Goal: Transaction & Acquisition: Purchase product/service

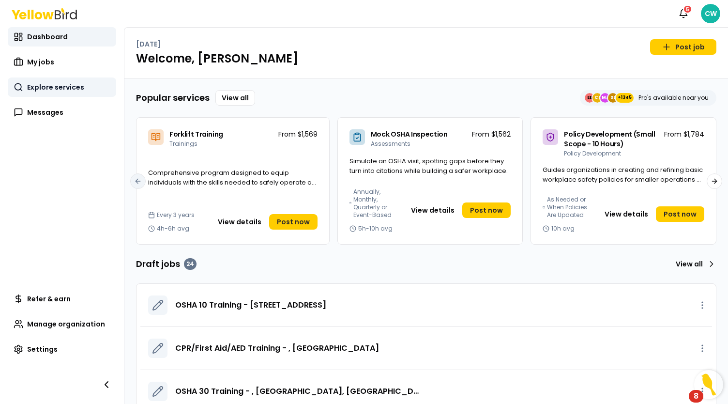
click at [43, 91] on span "Explore services" at bounding box center [55, 87] width 57 height 10
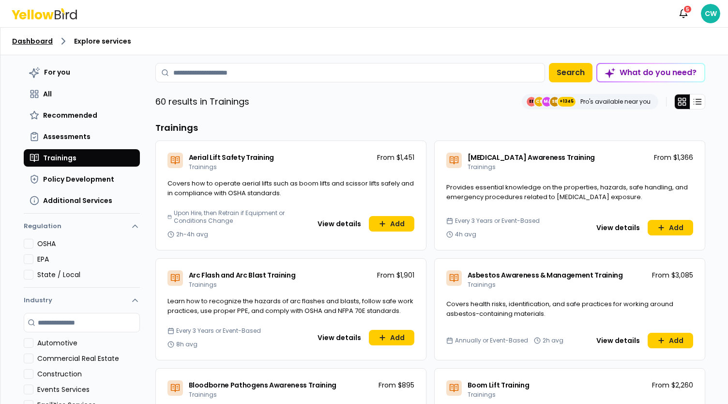
click at [34, 38] on link "Dashboard" at bounding box center [32, 41] width 41 height 10
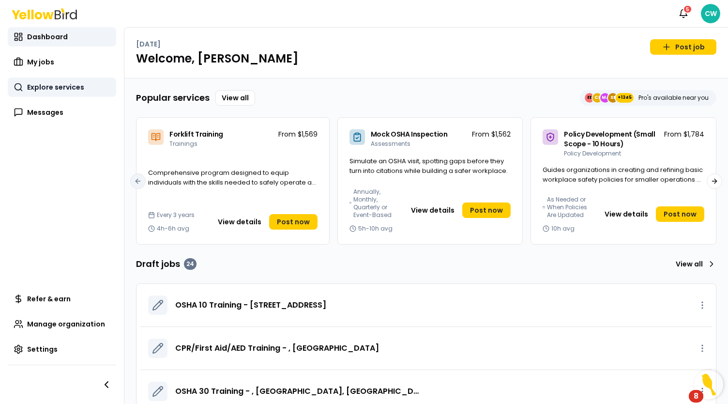
click at [74, 89] on span "Explore services" at bounding box center [55, 87] width 57 height 10
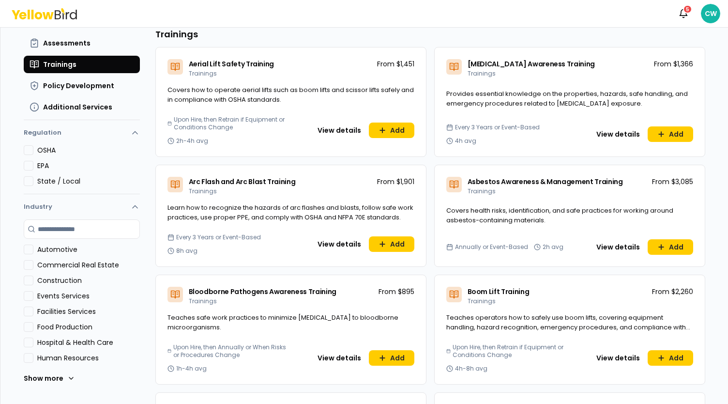
scroll to position [97, 0]
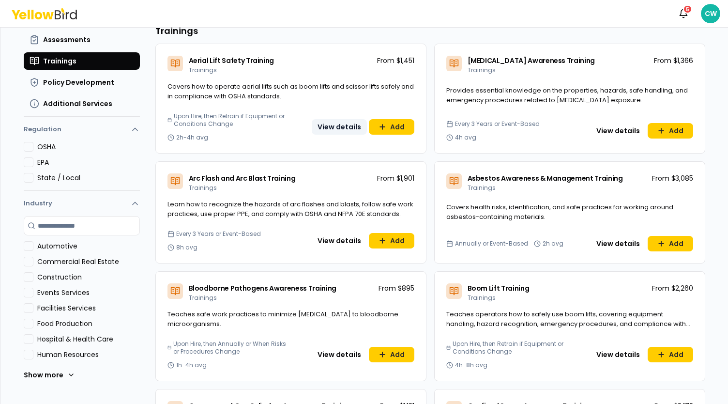
click at [333, 127] on button "View details" at bounding box center [339, 126] width 55 height 15
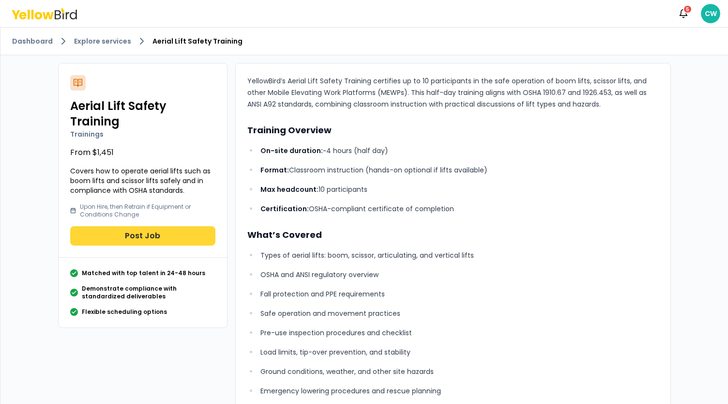
click at [141, 236] on button "Post Job" at bounding box center [142, 235] width 145 height 19
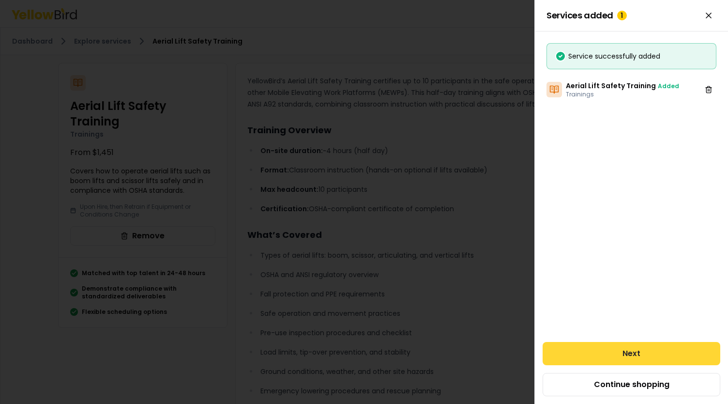
click at [619, 350] on button "Next" at bounding box center [632, 353] width 178 height 23
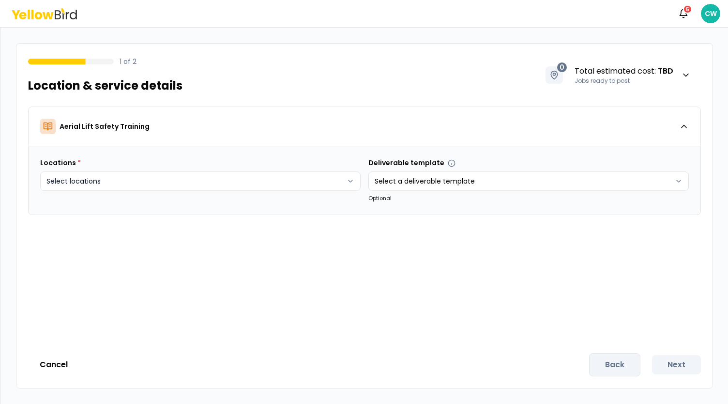
click at [150, 180] on html "Notifications 5 CW 1 of 2 Location & service details 0 Total estimated cost : T…" at bounding box center [364, 202] width 728 height 404
click at [91, 256] on div "Create new Add remote job" at bounding box center [198, 246] width 312 height 26
click at [92, 251] on button "Create new" at bounding box center [82, 246] width 72 height 15
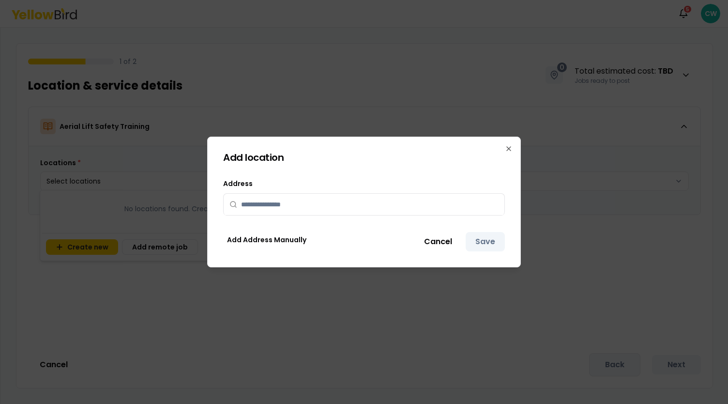
click at [257, 219] on div "Address Add Address Manually Cancel Save" at bounding box center [364, 215] width 282 height 74
click at [263, 210] on input "text" at bounding box center [369, 204] width 257 height 21
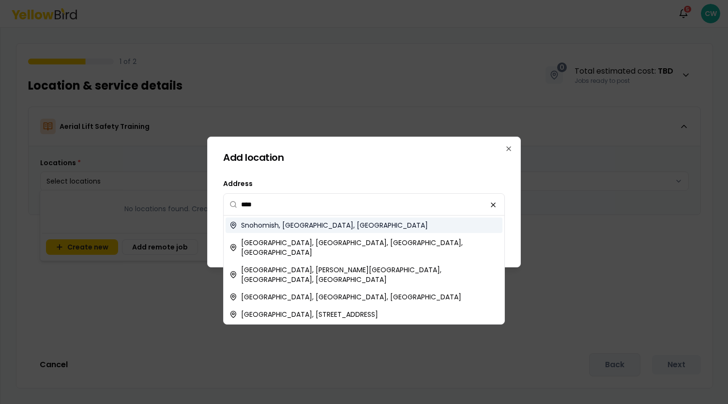
click at [309, 225] on span "Snohomish, [GEOGRAPHIC_DATA], [GEOGRAPHIC_DATA]" at bounding box center [334, 225] width 187 height 10
type input "**********"
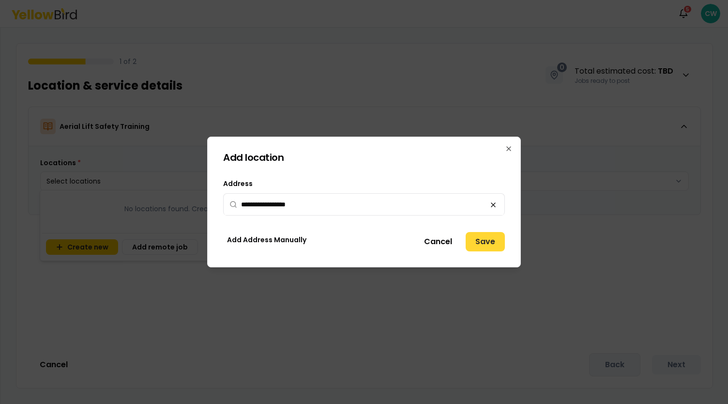
click at [482, 246] on button "Save" at bounding box center [485, 241] width 39 height 19
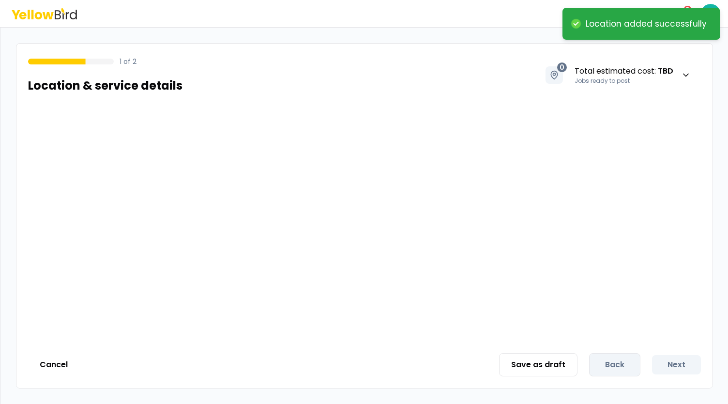
click at [418, 189] on div at bounding box center [364, 223] width 696 height 235
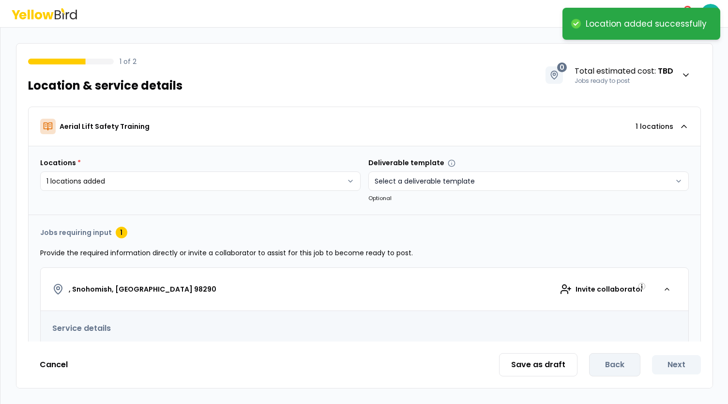
click at [422, 186] on html "**********" at bounding box center [364, 202] width 728 height 404
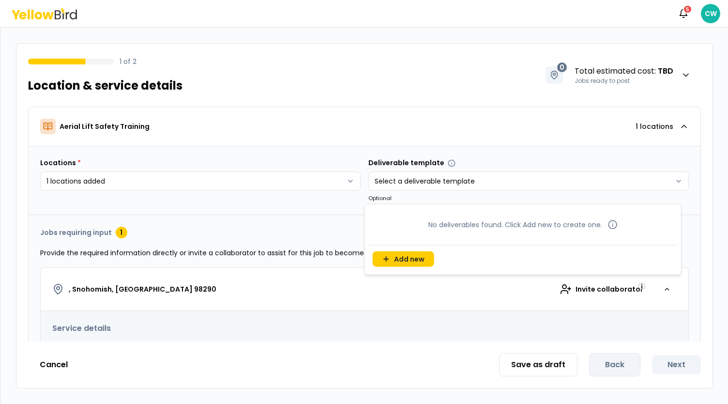
click at [318, 224] on html "**********" at bounding box center [364, 202] width 728 height 404
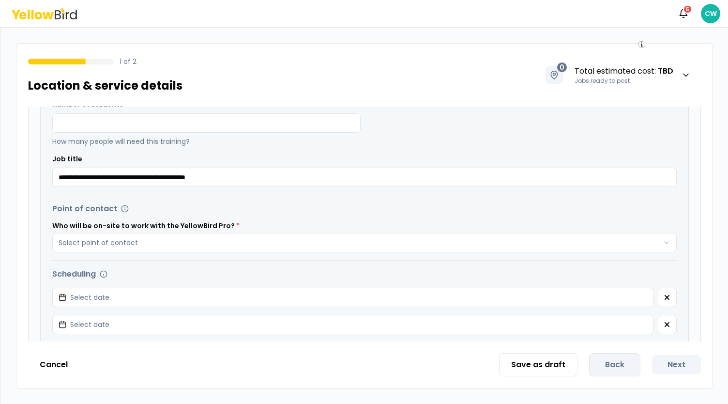
scroll to position [194, 0]
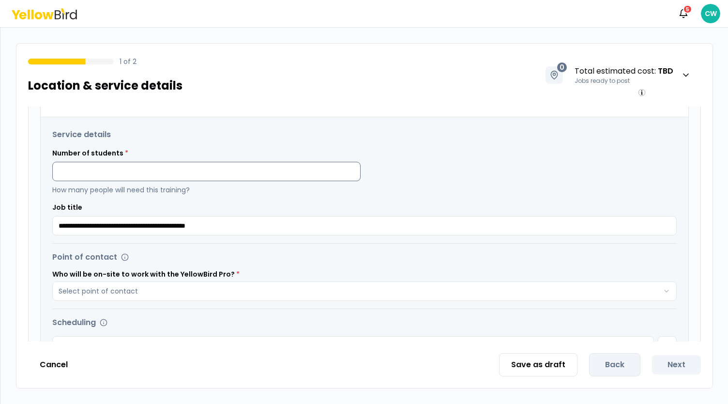
click at [147, 164] on input at bounding box center [206, 171] width 308 height 19
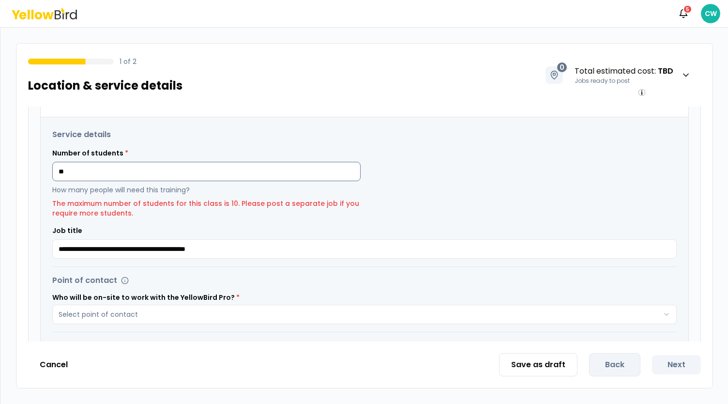
drag, startPoint x: 92, startPoint y: 177, endPoint x: 52, endPoint y: 170, distance: 40.2
click at [52, 171] on input "**" at bounding box center [206, 171] width 308 height 19
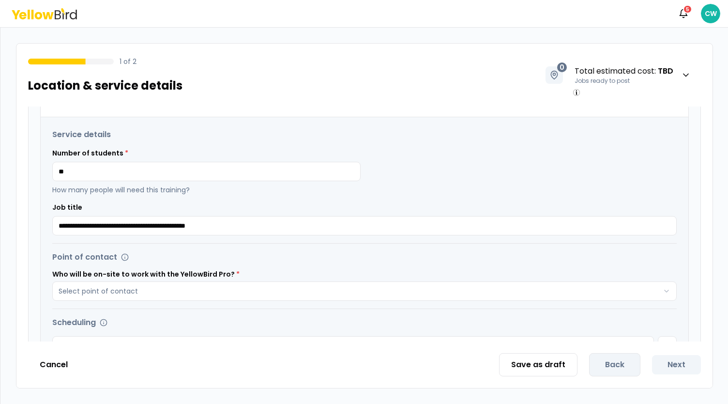
type input "**"
click at [508, 173] on div "Number of students * ** How many people will need this training?" at bounding box center [364, 171] width 624 height 46
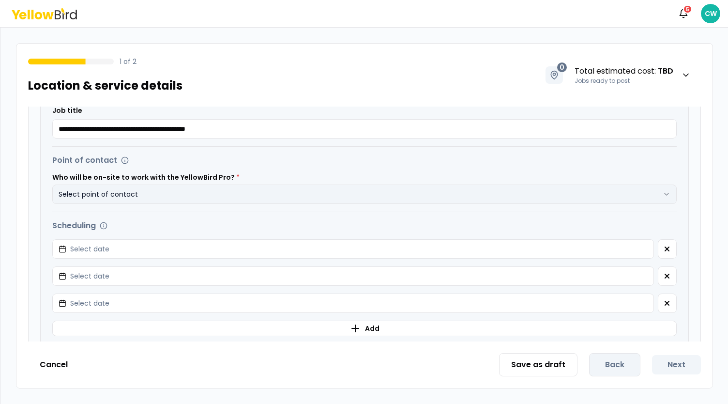
click at [178, 192] on button "Select point of contact" at bounding box center [364, 193] width 624 height 19
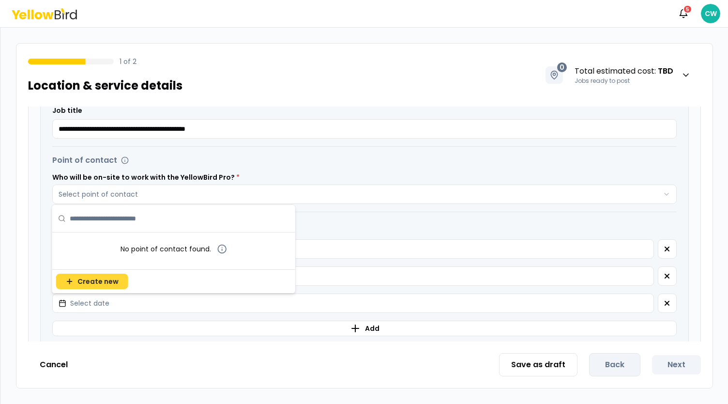
click at [89, 281] on span "Create new" at bounding box center [97, 281] width 41 height 10
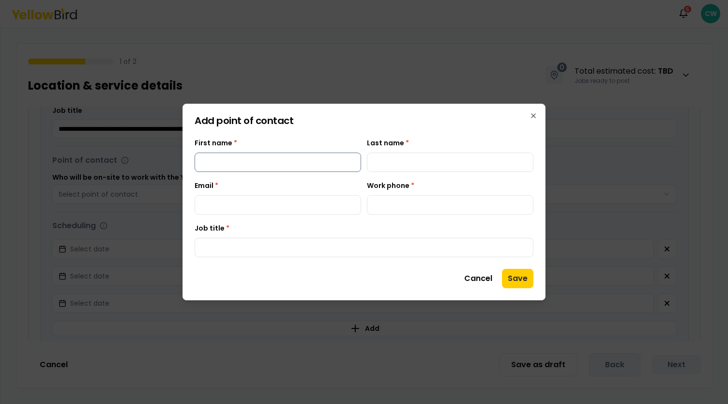
drag, startPoint x: 239, startPoint y: 162, endPoint x: 242, endPoint y: 170, distance: 8.5
click at [239, 162] on input "First name *" at bounding box center [278, 161] width 166 height 19
type input "****"
type input "*******"
type input "**********"
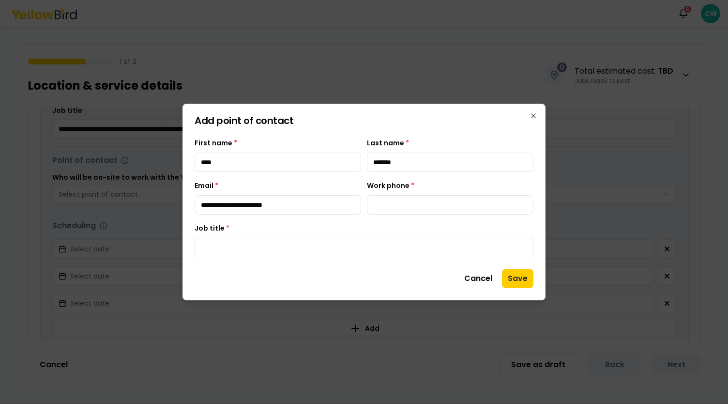
type input "**********"
click at [284, 256] on input "Job title *" at bounding box center [364, 247] width 339 height 19
type input "****"
click at [516, 277] on button "Save" at bounding box center [517, 278] width 31 height 19
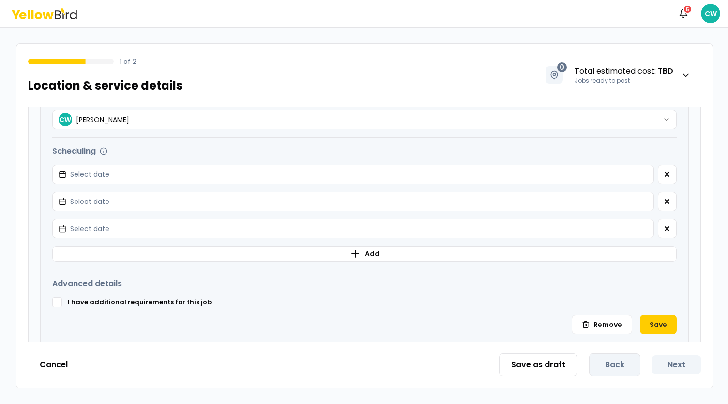
scroll to position [387, 0]
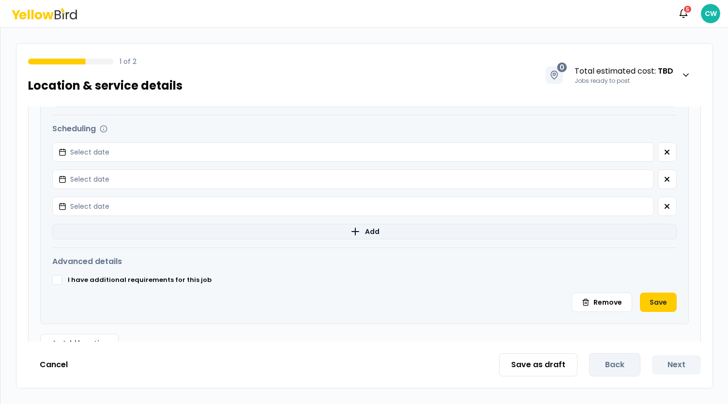
drag, startPoint x: 659, startPoint y: 207, endPoint x: 660, endPoint y: 200, distance: 6.9
click at [663, 207] on icon "button" at bounding box center [667, 206] width 8 height 8
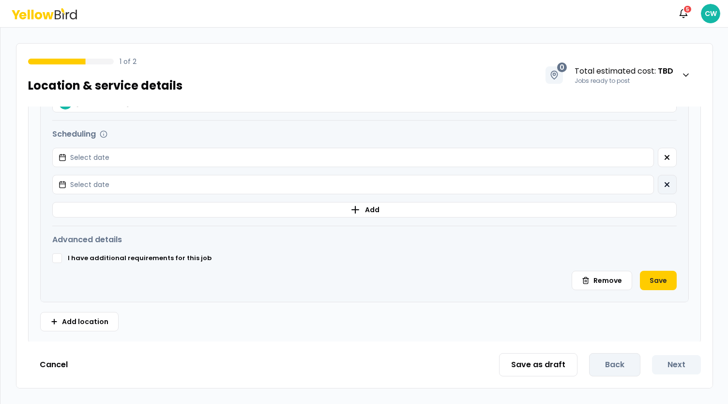
click at [665, 182] on icon "button" at bounding box center [667, 184] width 4 height 4
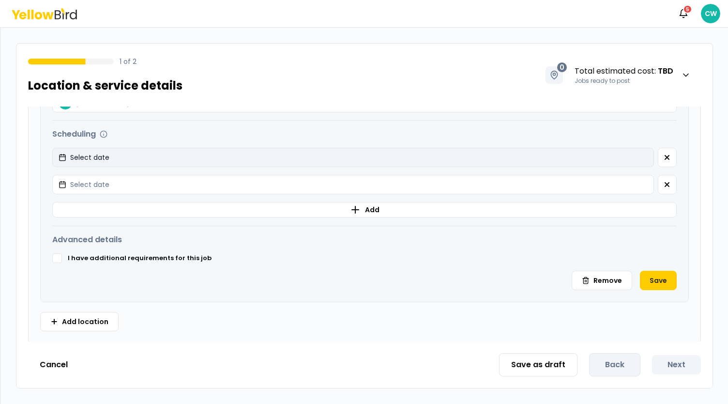
scroll to position [355, 0]
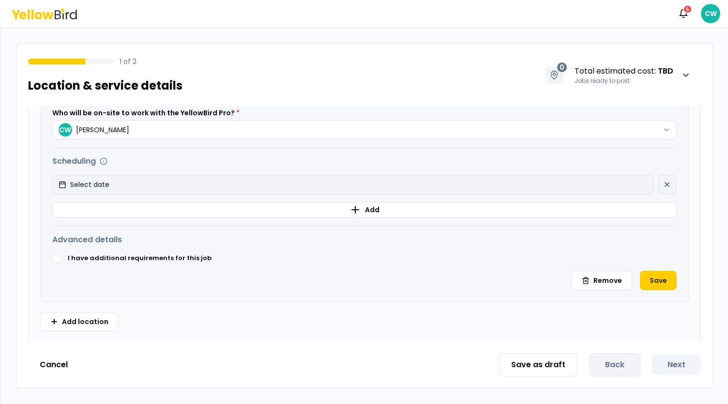
click at [165, 183] on button "Select date" at bounding box center [353, 184] width 602 height 19
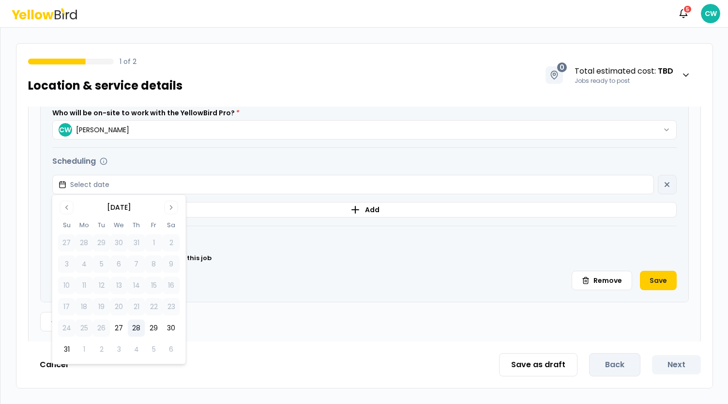
click at [137, 329] on button "28" at bounding box center [136, 327] width 17 height 17
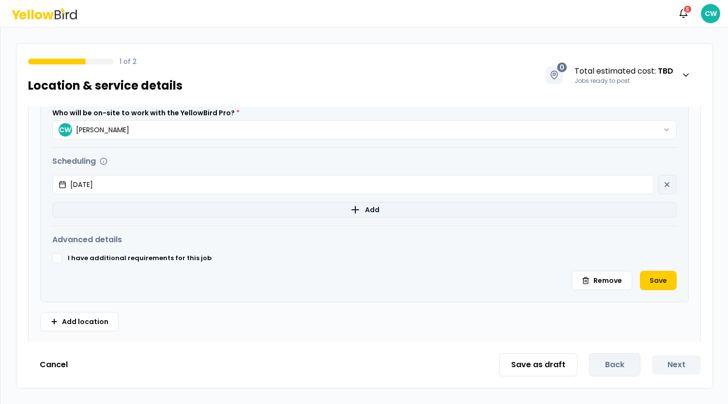
click at [391, 209] on button "Add" at bounding box center [364, 209] width 624 height 15
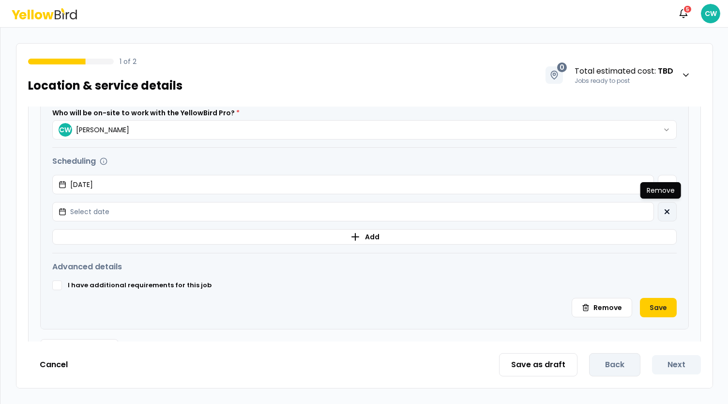
click at [665, 213] on button "button" at bounding box center [667, 211] width 19 height 19
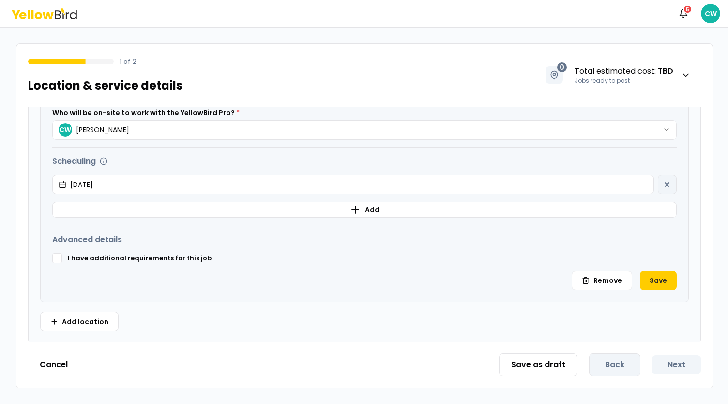
click at [56, 258] on button "I have additional requirements for this job" at bounding box center [57, 258] width 10 height 10
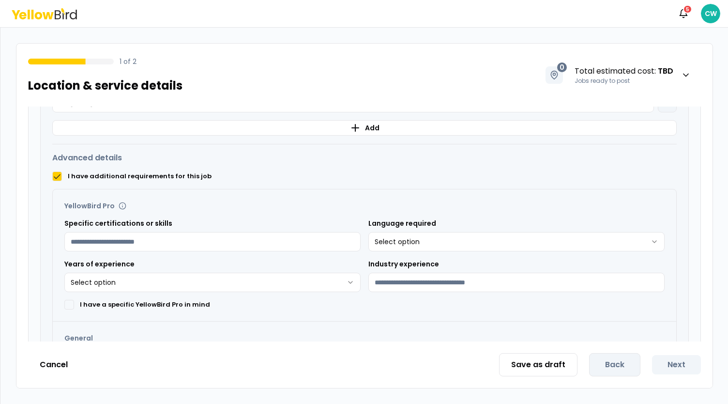
scroll to position [452, 0]
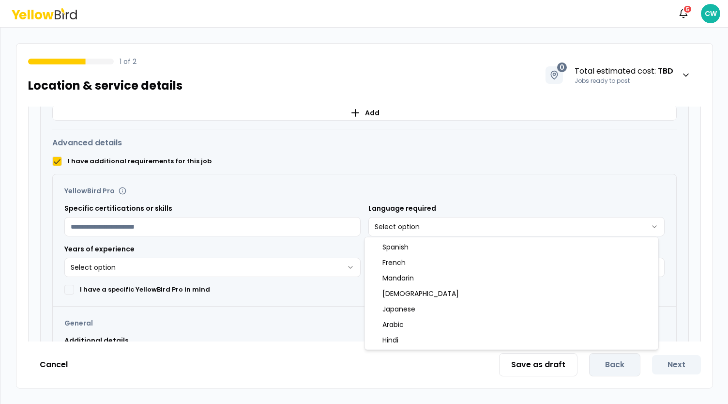
click at [425, 218] on html "**********" at bounding box center [364, 202] width 728 height 404
click at [223, 242] on html "**********" at bounding box center [364, 202] width 728 height 404
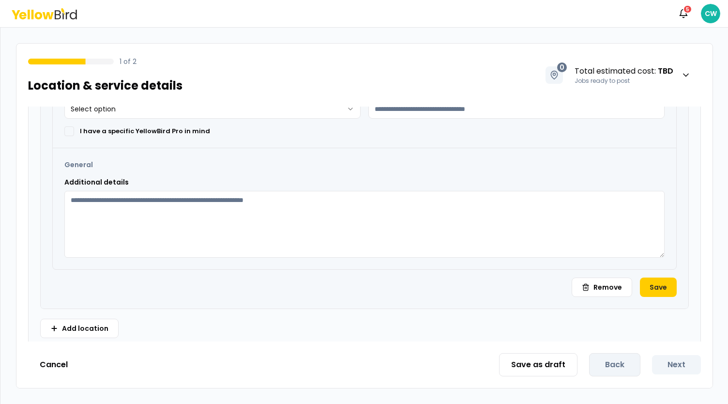
scroll to position [616, 0]
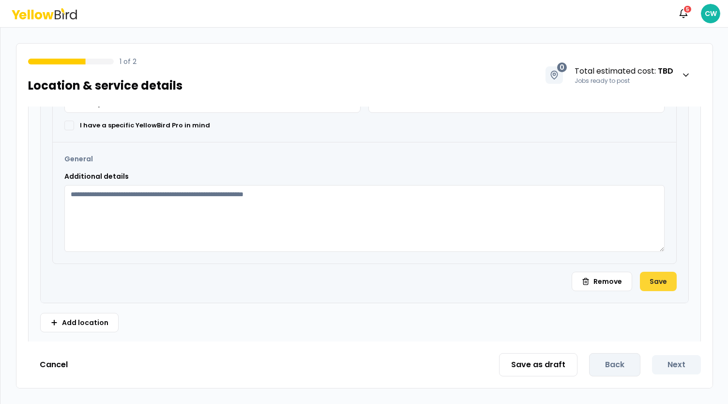
click at [655, 280] on button "Save" at bounding box center [658, 281] width 37 height 19
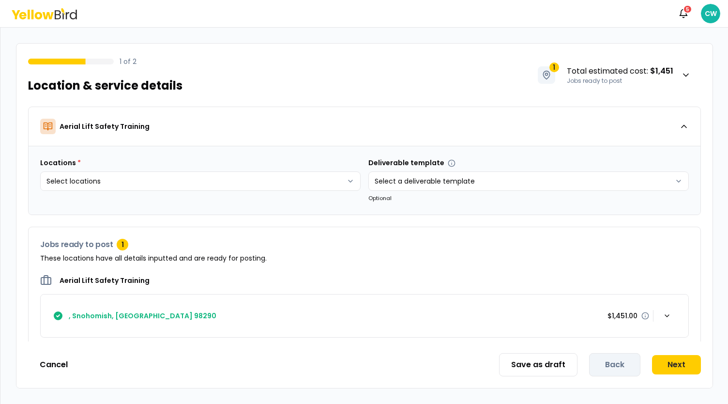
scroll to position [6, 0]
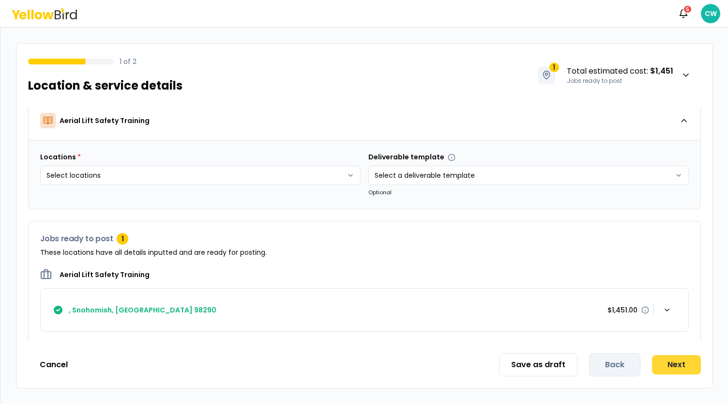
click at [693, 371] on button "Next" at bounding box center [676, 364] width 49 height 19
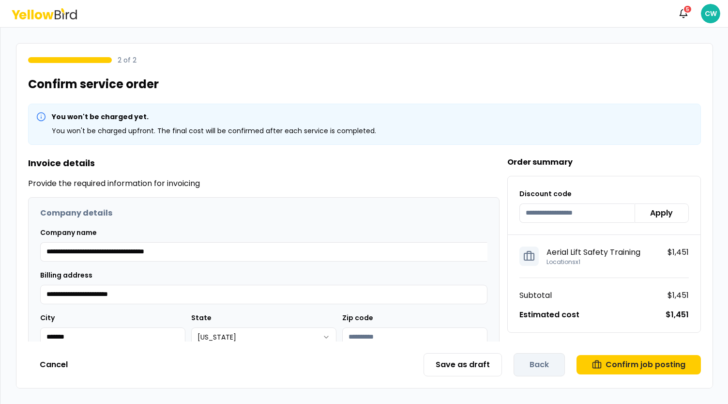
click at [37, 12] on icon at bounding box center [38, 15] width 7 height 7
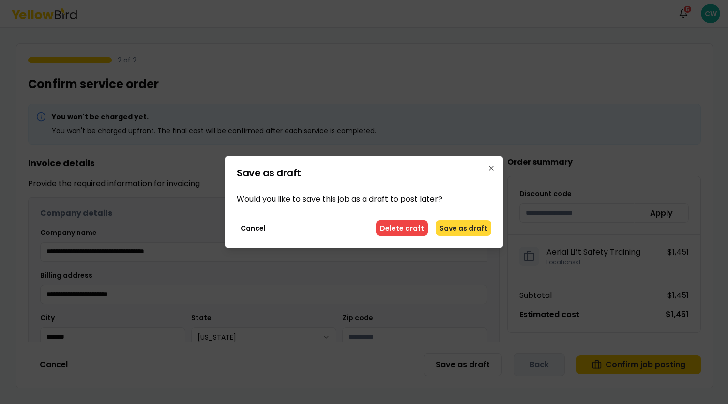
click at [456, 231] on button "Save as draft" at bounding box center [464, 227] width 56 height 15
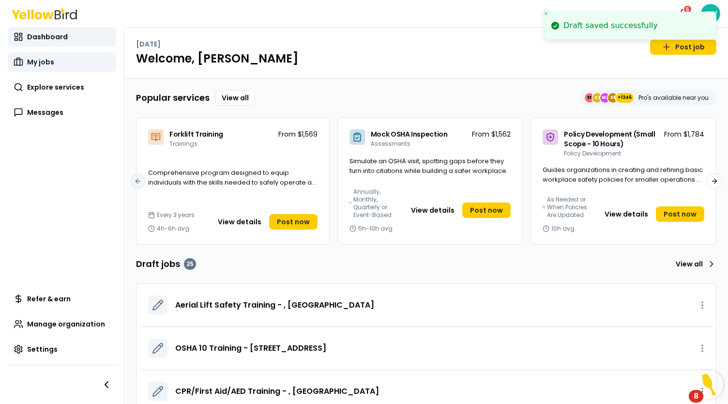
click at [52, 53] on link "My jobs" at bounding box center [62, 61] width 108 height 19
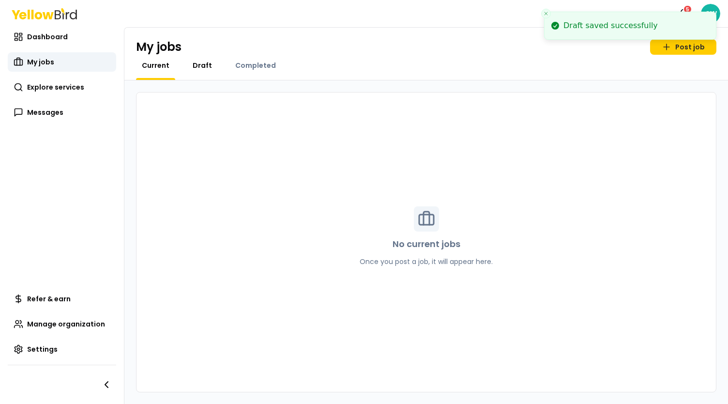
click at [205, 68] on span "Draft" at bounding box center [202, 66] width 19 height 10
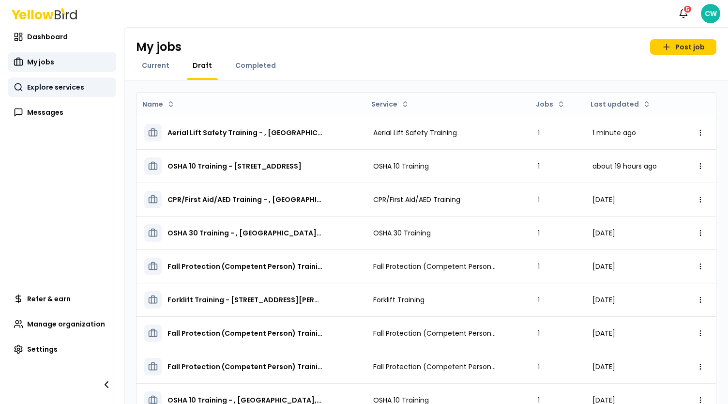
click at [39, 89] on span "Explore services" at bounding box center [55, 87] width 57 height 10
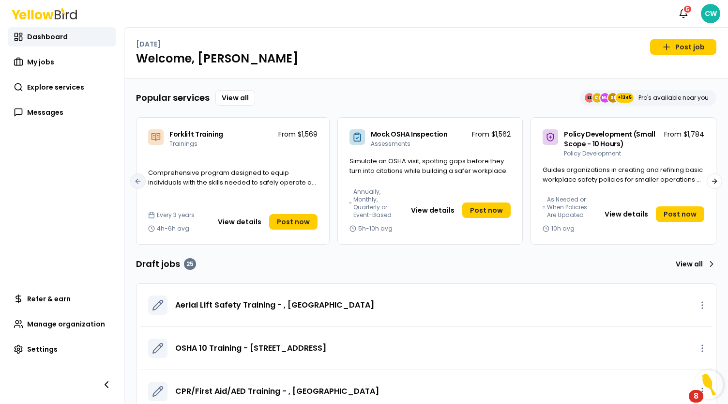
click at [44, 52] on div "Dashboard My jobs My jobs My jobs Explore services Messages" at bounding box center [62, 74] width 108 height 95
click at [59, 96] on link "Explore services" at bounding box center [62, 86] width 108 height 19
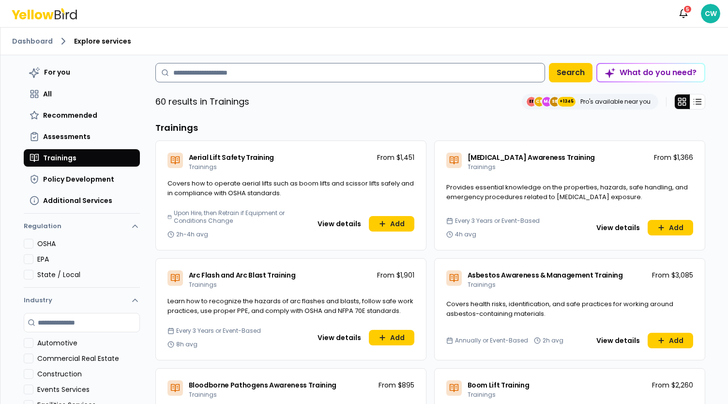
click at [210, 73] on input at bounding box center [350, 72] width 390 height 19
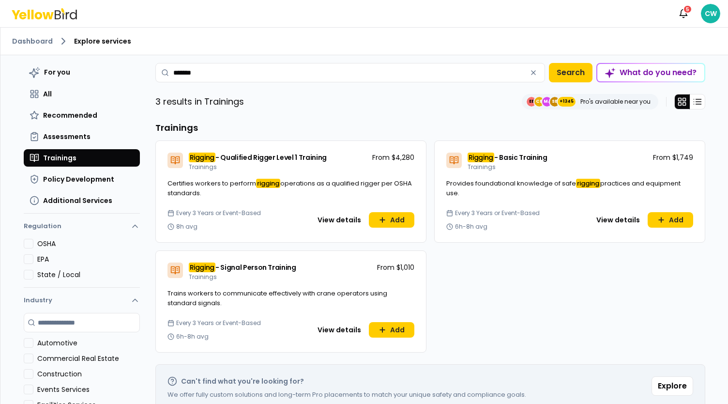
scroll to position [48, 0]
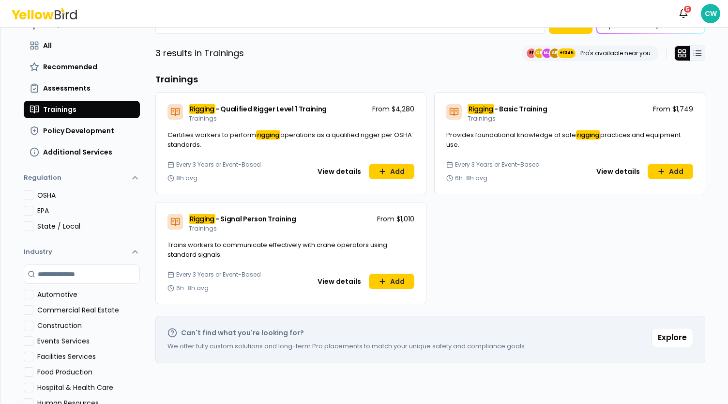
click at [696, 56] on line at bounding box center [698, 56] width 5 height 0
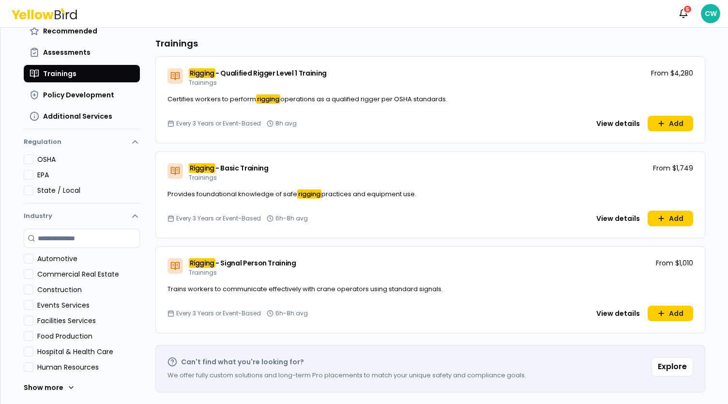
scroll to position [85, 0]
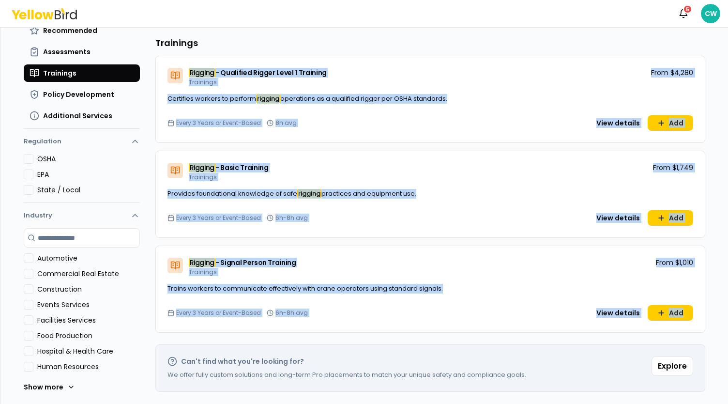
drag, startPoint x: 700, startPoint y: 318, endPoint x: 161, endPoint y: 61, distance: 596.9
click at [161, 61] on div "Rigging - Qualified Rigger Level 1 Training Trainings From $4,280 Certifies wor…" at bounding box center [430, 194] width 550 height 277
copy div "Rigging - Qualified Rigger Level 1 Training Trainings From $4,280 Certifies wor…"
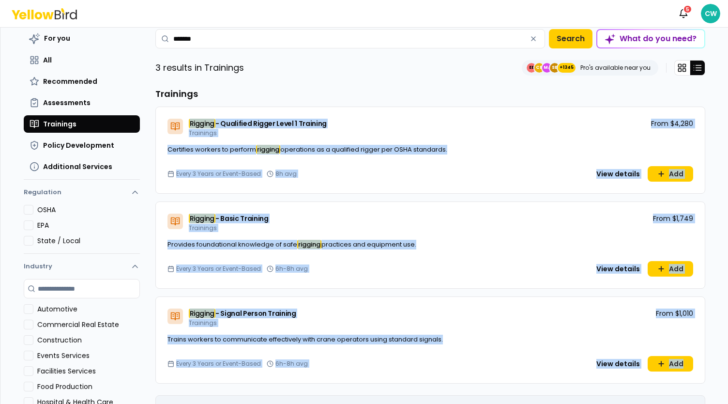
scroll to position [0, 0]
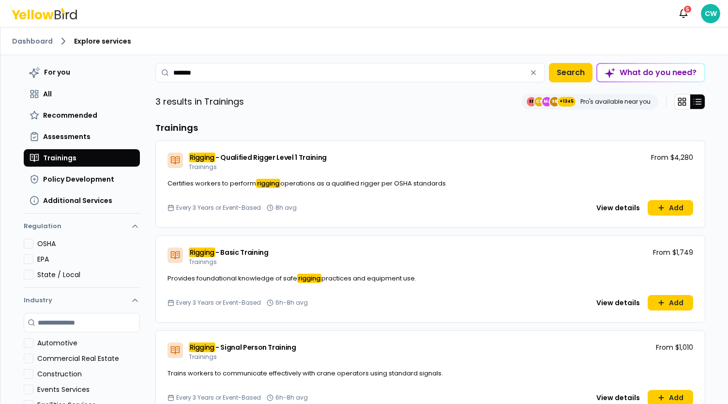
drag, startPoint x: 209, startPoint y: 70, endPoint x: 146, endPoint y: 65, distance: 63.1
click at [146, 65] on div "For you All Recommended Assessments Trainings Policy Development Additional Ser…" at bounding box center [364, 243] width 697 height 377
type input "**********"
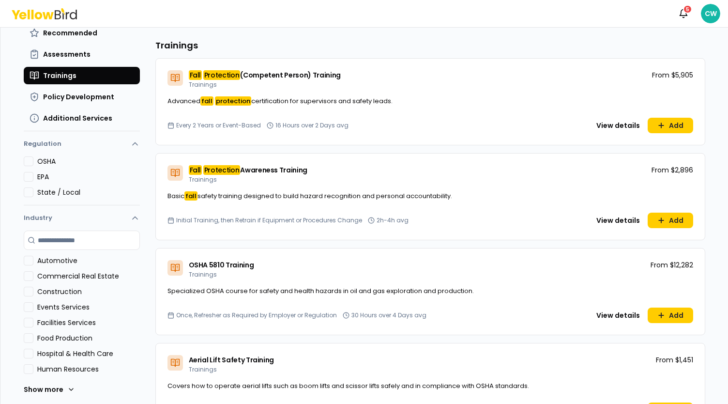
scroll to position [97, 0]
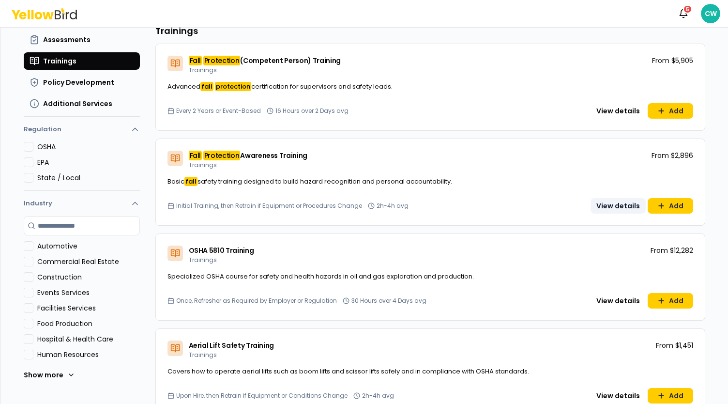
click at [632, 203] on button "View details" at bounding box center [617, 205] width 55 height 15
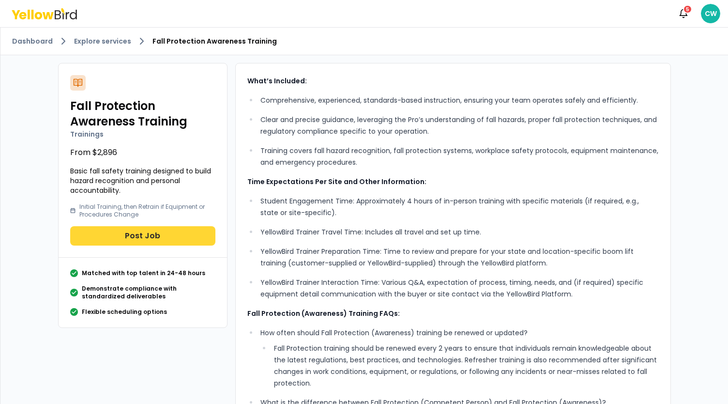
click at [159, 237] on button "Post Job" at bounding box center [142, 235] width 145 height 19
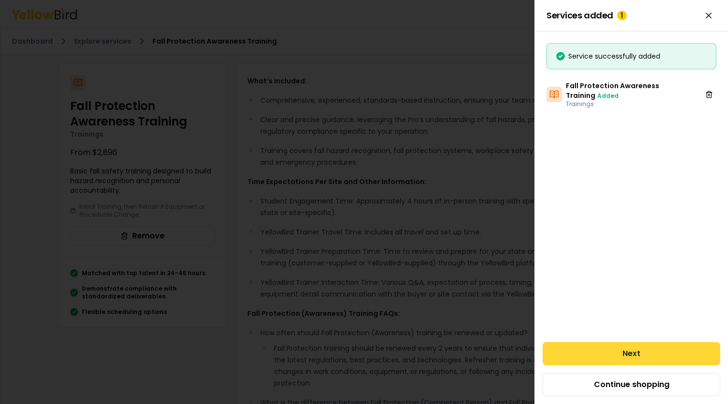
click at [637, 348] on button "Next" at bounding box center [632, 353] width 178 height 23
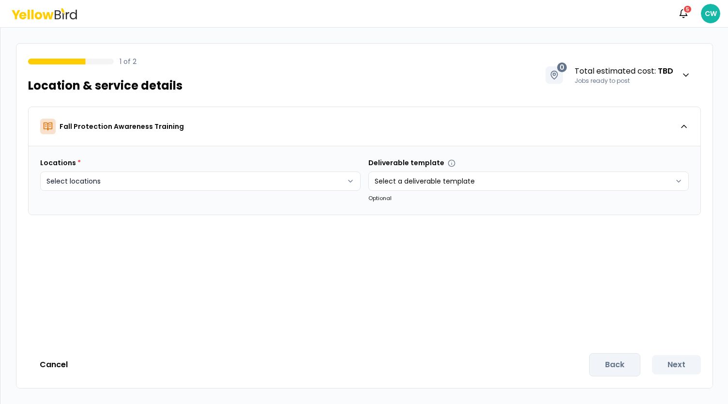
click at [266, 178] on html "Notifications 5 CW 1 of 2 Location & service details 0 Total estimated cost : T…" at bounding box center [364, 202] width 728 height 404
click at [108, 255] on div "Create new Add remote job" at bounding box center [198, 246] width 312 height 26
click at [95, 244] on button "Create new" at bounding box center [82, 246] width 72 height 15
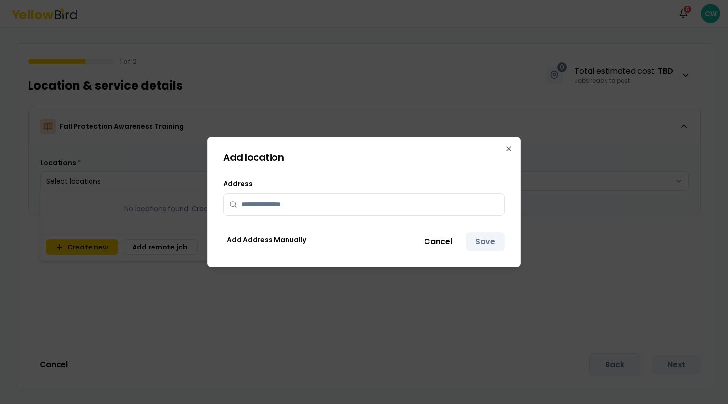
click at [281, 209] on input "text" at bounding box center [369, 204] width 257 height 21
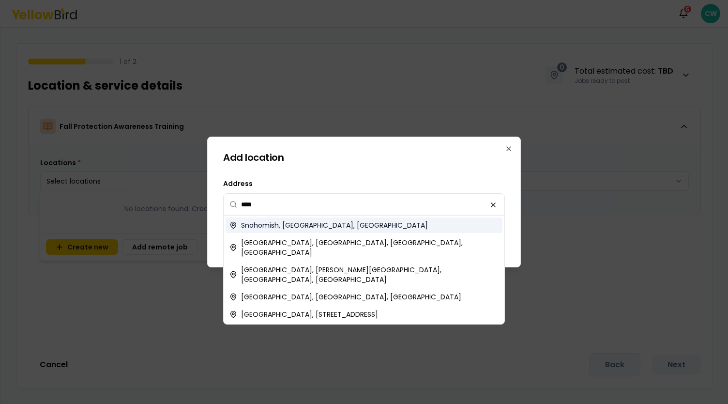
click at [290, 228] on span "Snohomish, [GEOGRAPHIC_DATA], [GEOGRAPHIC_DATA]" at bounding box center [334, 225] width 187 height 10
type input "**********"
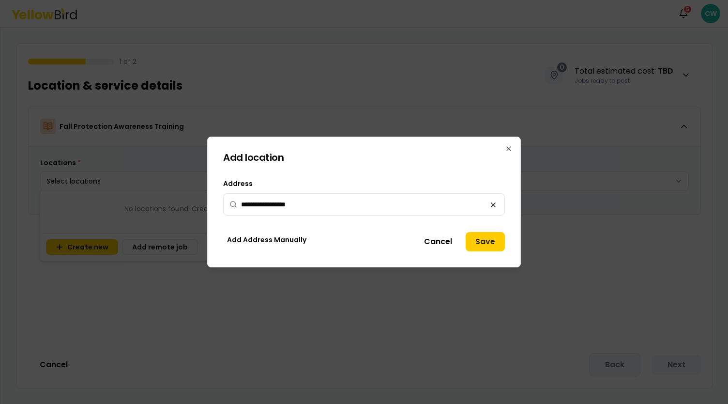
click at [487, 242] on button "Save" at bounding box center [485, 241] width 39 height 19
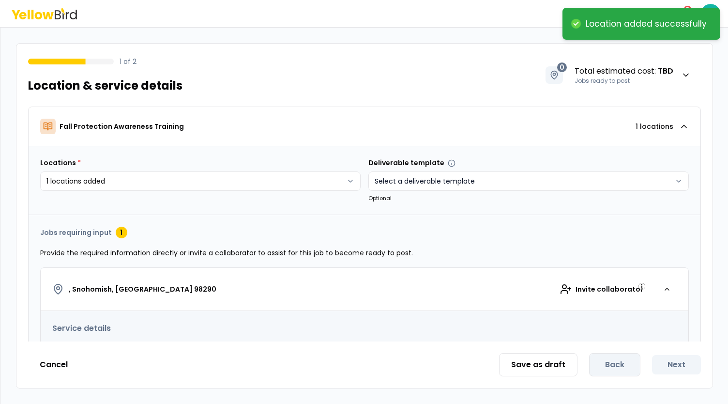
click at [421, 182] on html "**********" at bounding box center [364, 202] width 728 height 404
click at [276, 272] on html "**********" at bounding box center [364, 202] width 728 height 404
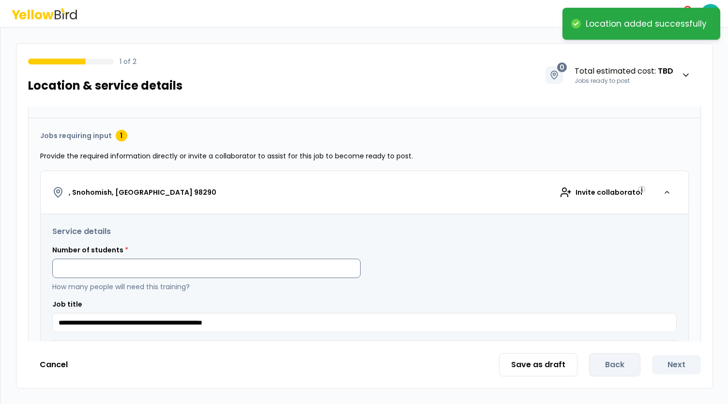
scroll to position [145, 0]
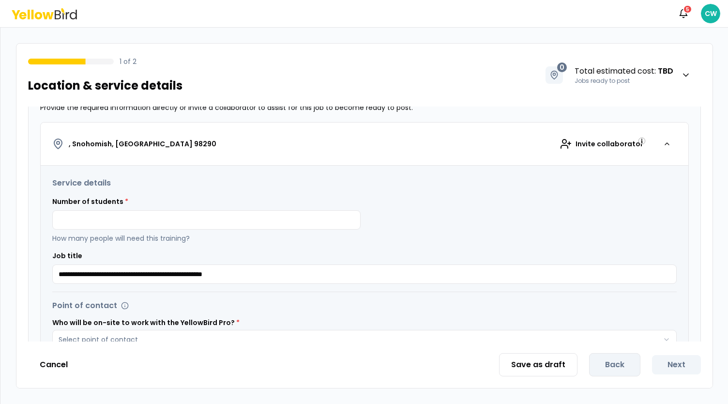
click at [158, 231] on div "Number of students * How many people will need this training?" at bounding box center [206, 220] width 308 height 46
drag, startPoint x: 157, startPoint y: 227, endPoint x: 153, endPoint y: 223, distance: 5.5
click at [157, 227] on input at bounding box center [206, 219] width 308 height 19
type input "*"
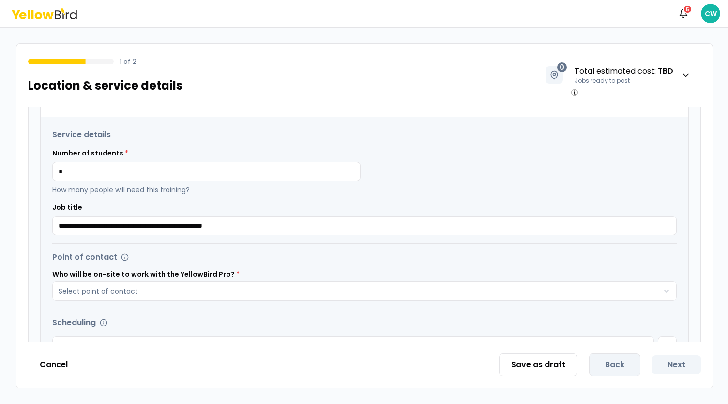
click at [422, 190] on div "Number of students * * How many people will need this training?" at bounding box center [364, 171] width 624 height 46
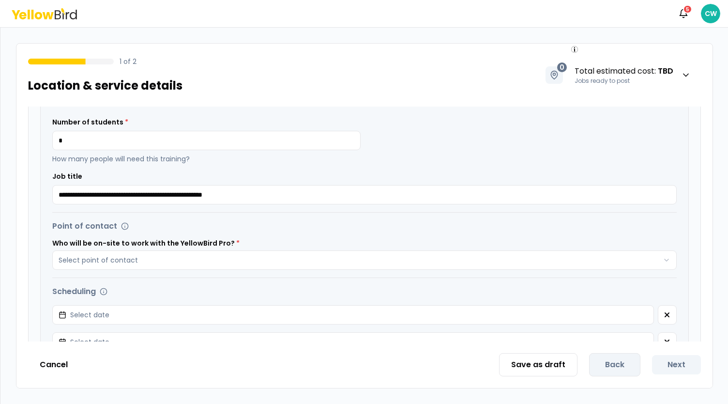
scroll to position [242, 0]
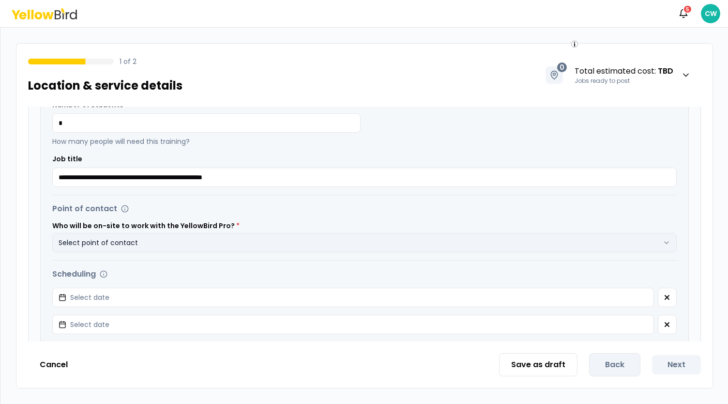
click at [313, 242] on button "Select point of contact" at bounding box center [364, 242] width 624 height 19
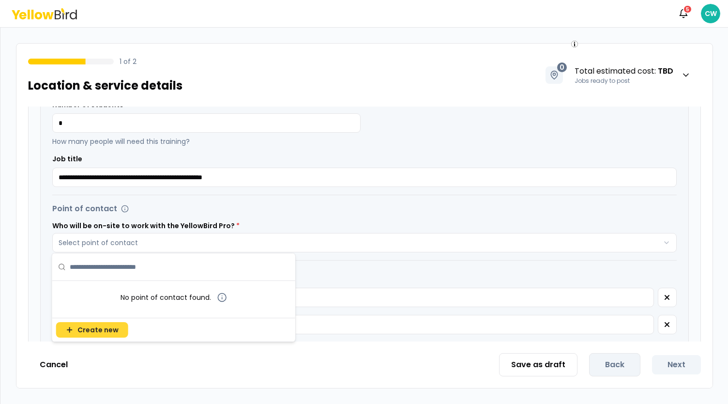
click at [97, 321] on div "Create new" at bounding box center [173, 330] width 243 height 24
click at [96, 326] on span "Create new" at bounding box center [97, 330] width 41 height 10
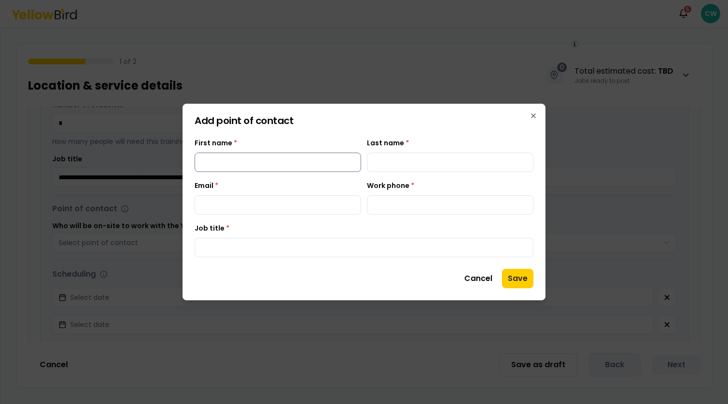
click at [241, 161] on input "First name *" at bounding box center [278, 161] width 166 height 19
type input "****"
type input "*******"
type input "**********"
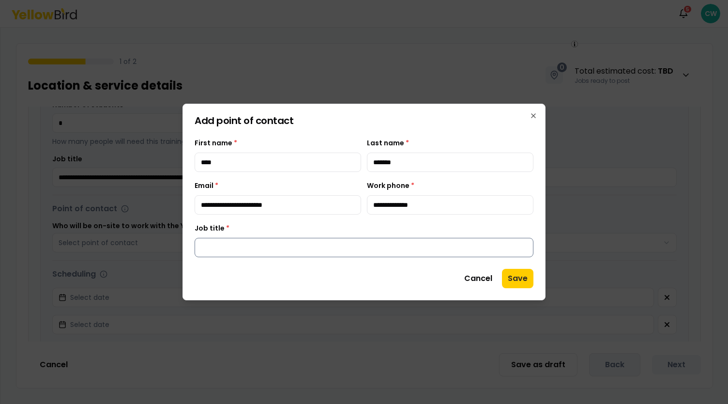
drag, startPoint x: 254, startPoint y: 238, endPoint x: 254, endPoint y: 248, distance: 10.2
click at [254, 240] on input "Job title *" at bounding box center [364, 247] width 339 height 19
type input "***"
click at [507, 275] on button "Save" at bounding box center [517, 278] width 31 height 19
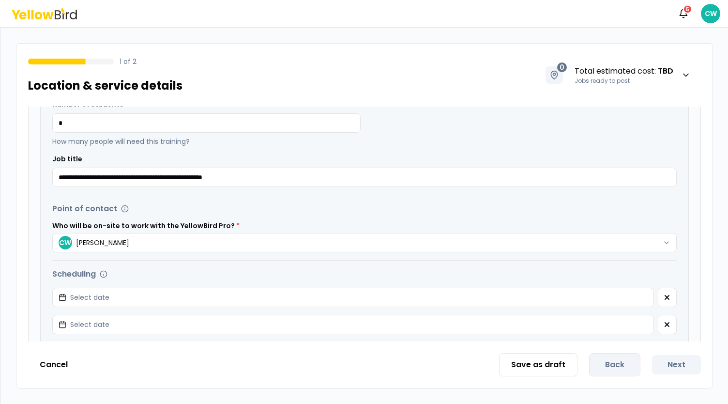
scroll to position [339, 0]
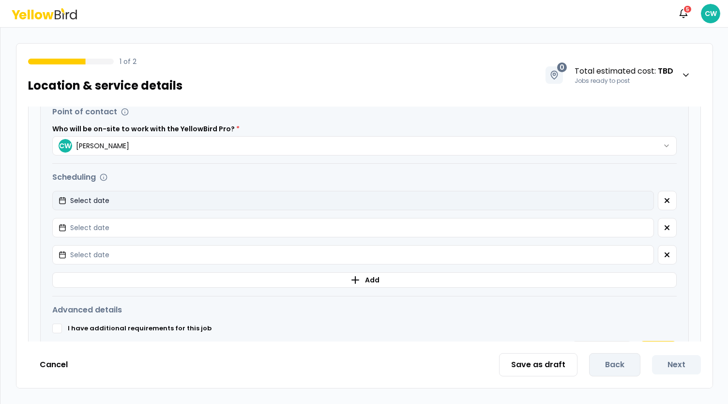
click at [234, 195] on button "Select date" at bounding box center [353, 200] width 602 height 19
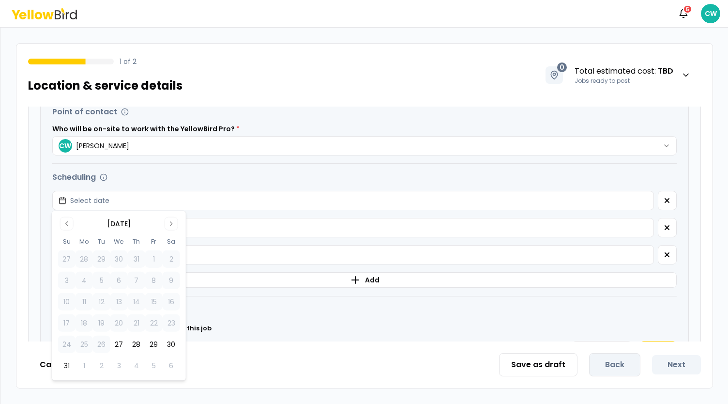
click at [136, 340] on button "28" at bounding box center [136, 343] width 17 height 17
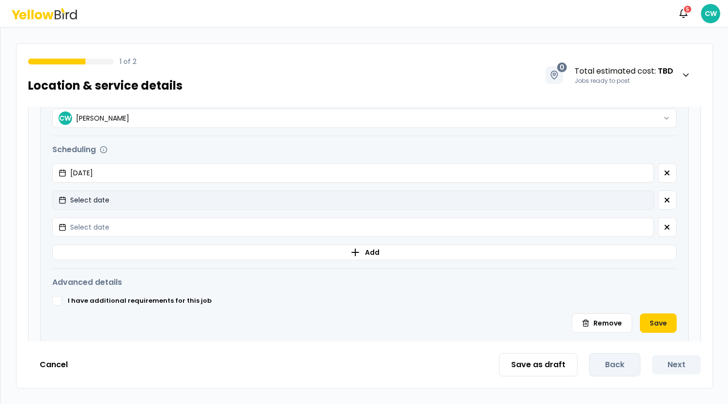
scroll to position [409, 0]
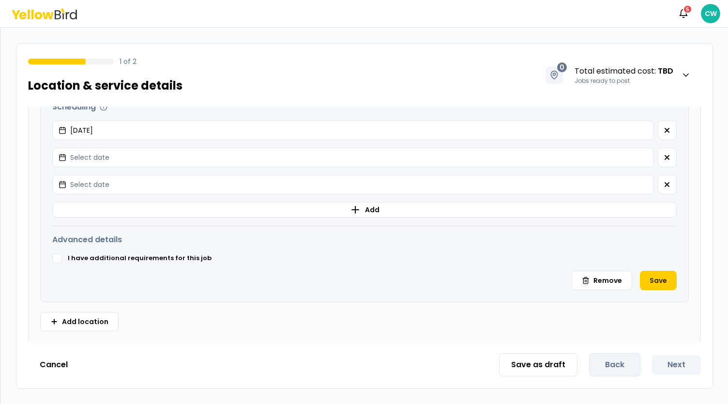
click at [388, 241] on h3 "Advanced details" at bounding box center [364, 240] width 624 height 12
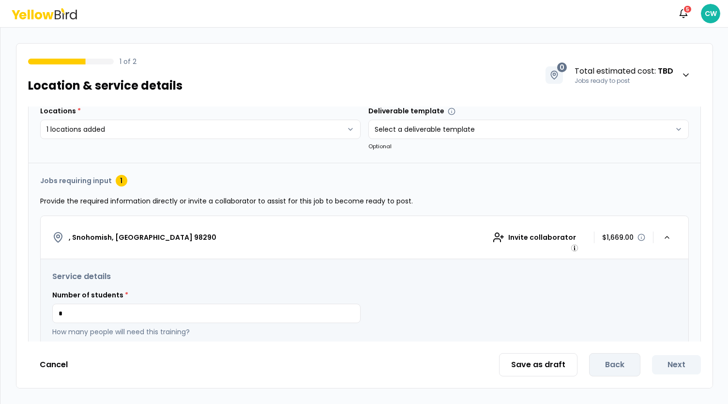
scroll to position [0, 0]
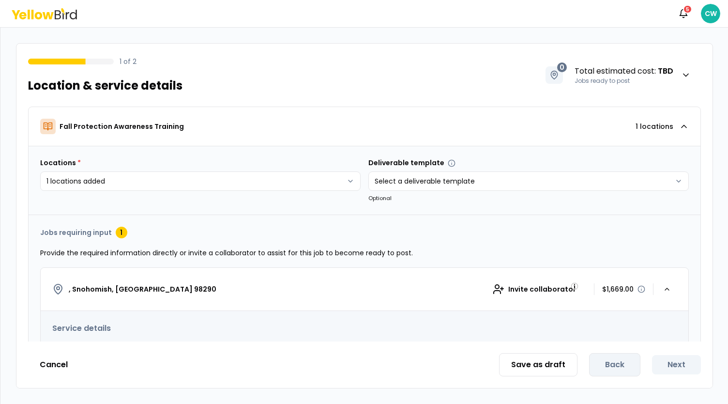
click at [47, 12] on icon at bounding box center [48, 15] width 11 height 7
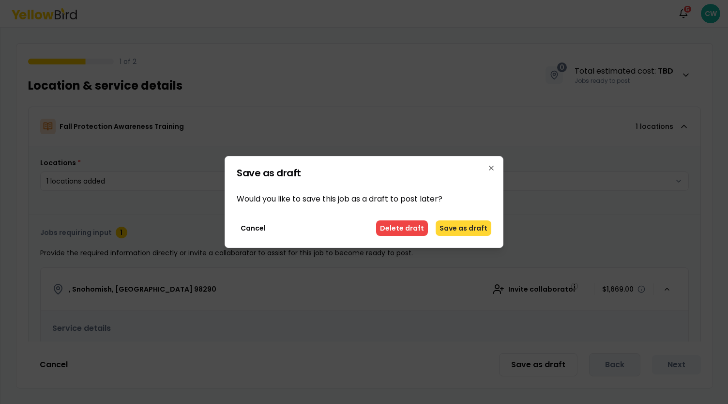
click at [456, 230] on button "Save as draft" at bounding box center [464, 227] width 56 height 15
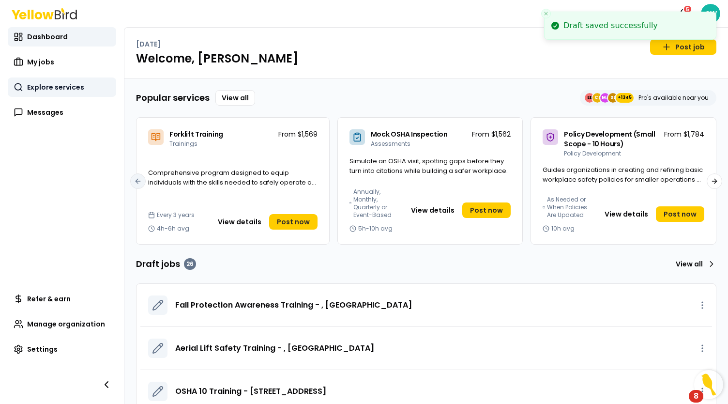
click at [43, 91] on span "Explore services" at bounding box center [55, 87] width 57 height 10
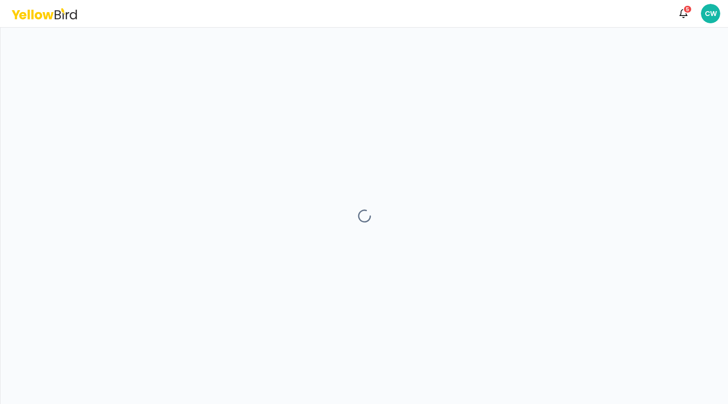
click at [60, 17] on icon at bounding box center [58, 14] width 6 height 9
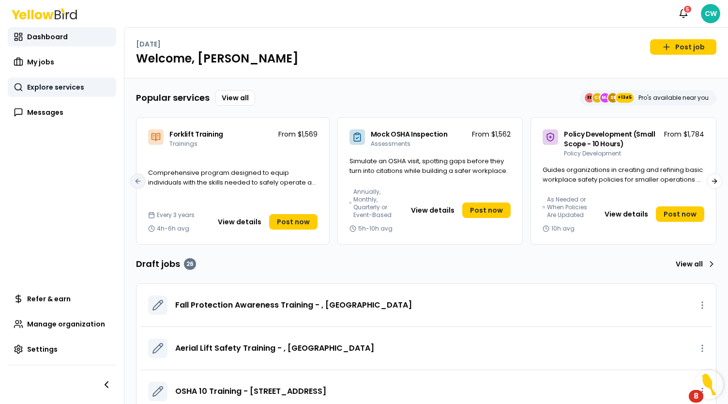
click at [61, 85] on span "Explore services" at bounding box center [55, 87] width 57 height 10
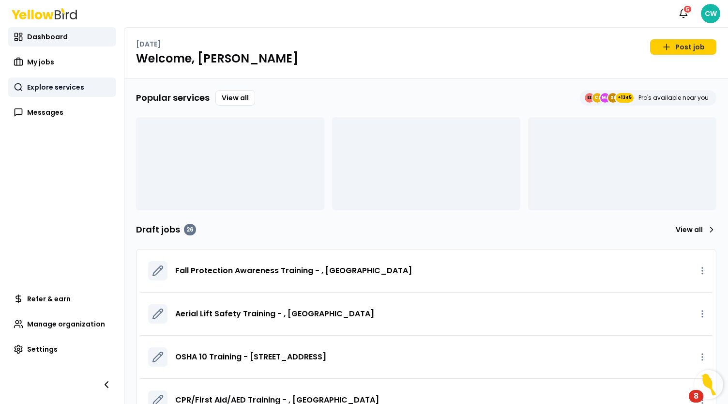
click at [53, 85] on span "Explore services" at bounding box center [55, 87] width 57 height 10
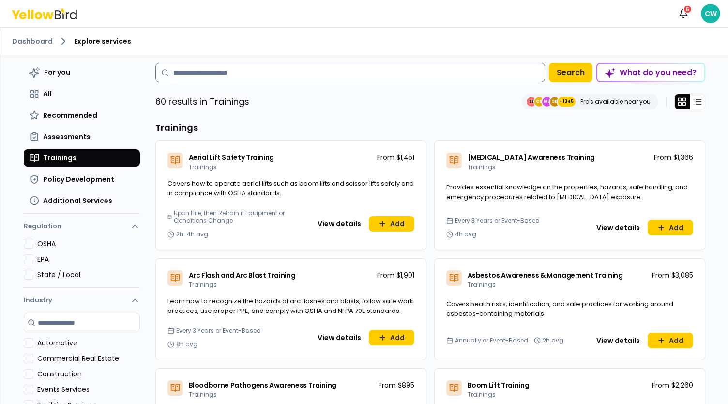
click at [235, 76] on input at bounding box center [350, 72] width 390 height 19
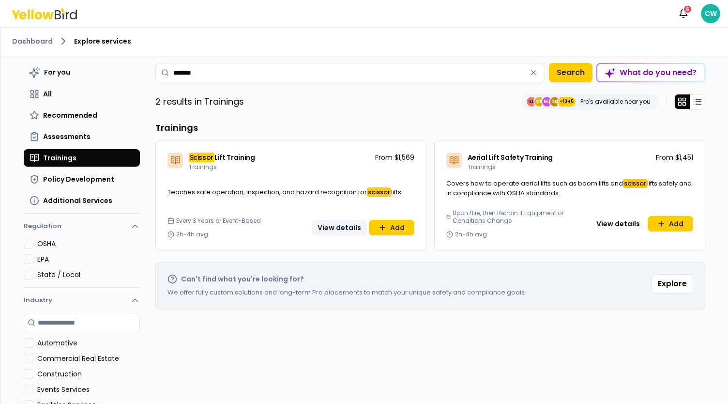
type input "*******"
click at [337, 227] on button "View details" at bounding box center [339, 227] width 55 height 15
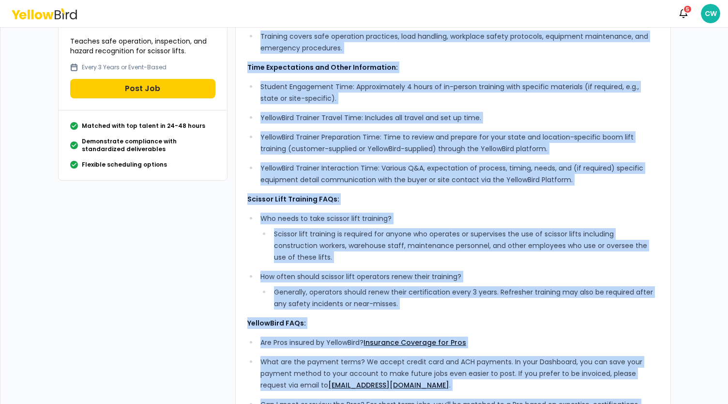
scroll to position [182, 0]
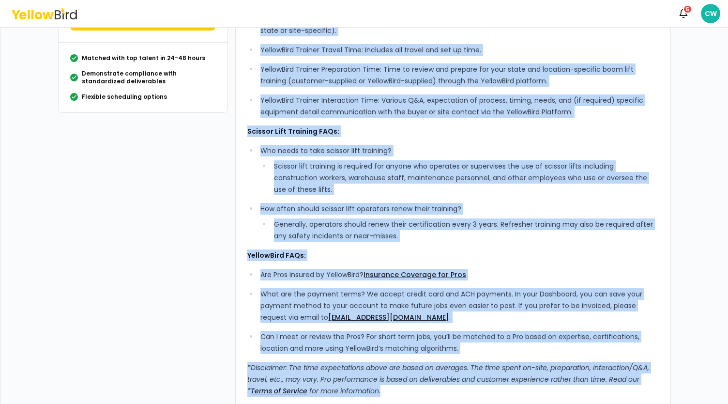
drag, startPoint x: 242, startPoint y: 77, endPoint x: 473, endPoint y: 394, distance: 392.9
click at [473, 394] on div "What’s Included: Comprehensive, experienced, standards-based instruction, ensur…" at bounding box center [453, 145] width 436 height 528
copy div "What’s Included: Comprehensive, experienced, standards-based instruction, ensur…"
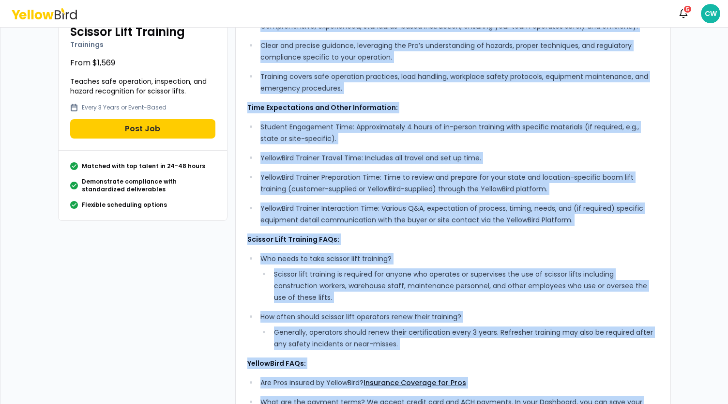
scroll to position [37, 0]
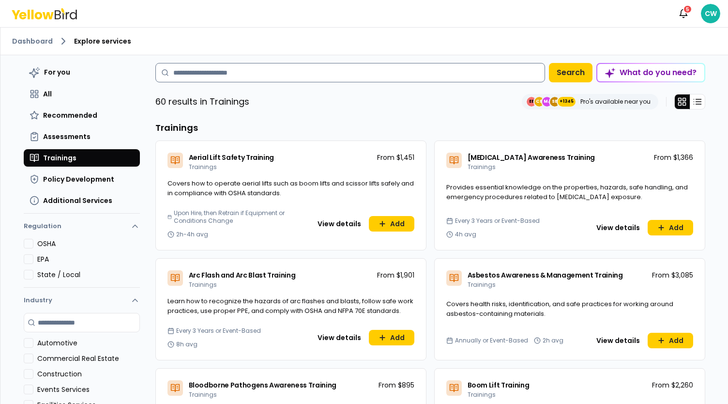
click at [214, 76] on input at bounding box center [350, 72] width 390 height 19
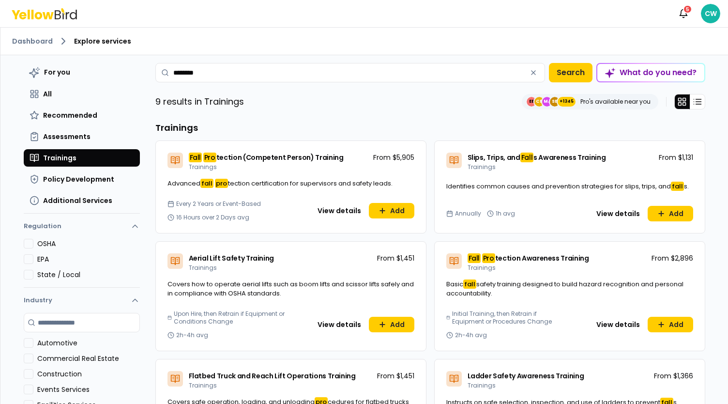
scroll to position [48, 0]
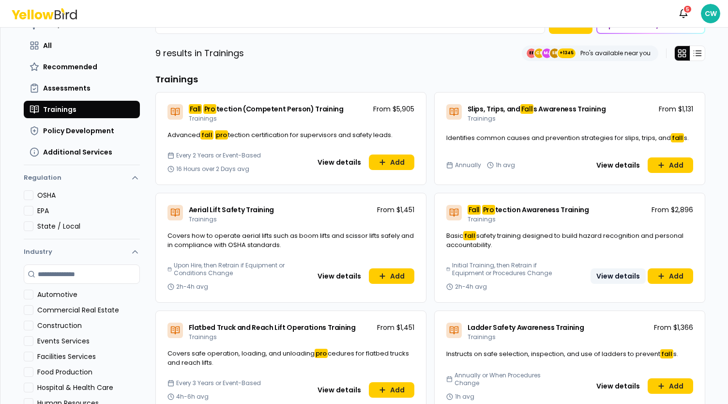
type input "********"
click at [626, 275] on button "View details" at bounding box center [617, 275] width 55 height 15
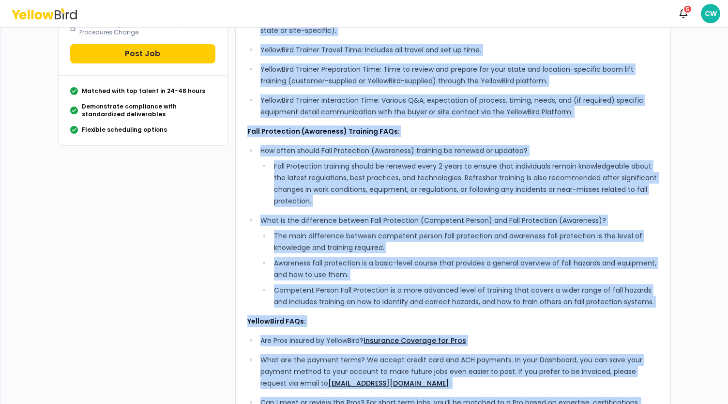
scroll to position [259, 0]
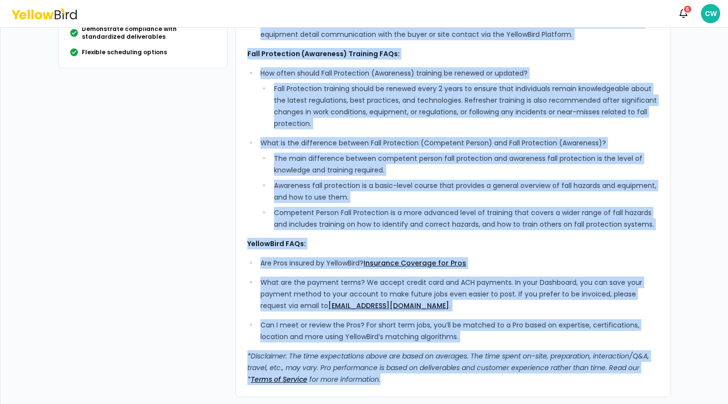
drag, startPoint x: 244, startPoint y: 77, endPoint x: 398, endPoint y: 374, distance: 333.8
click at [398, 376] on div "What’s Included: Comprehensive, experienced, standards-based instruction, ensur…" at bounding box center [452, 100] width 411 height 569
copy div "What’s Included: Comprehensive, experienced, standards-based instruction, ensur…"
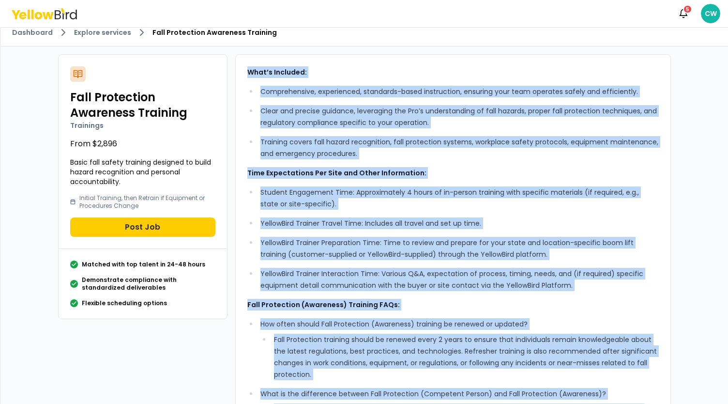
scroll to position [0, 0]
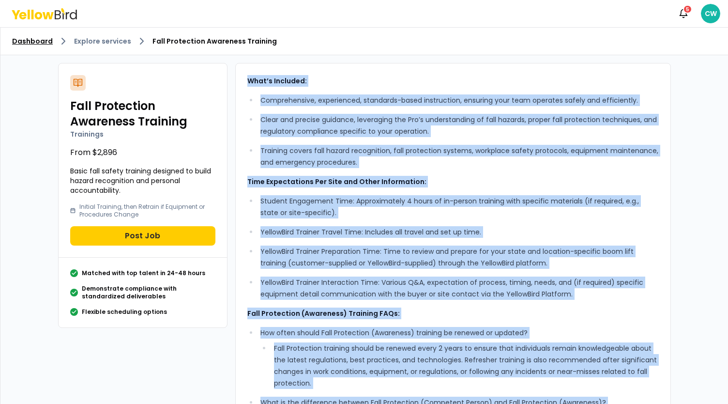
click at [42, 42] on link "Dashboard" at bounding box center [32, 41] width 41 height 10
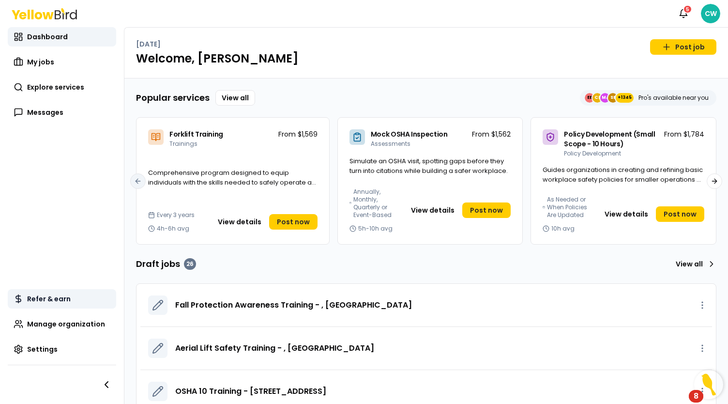
click at [46, 301] on span "Refer & earn" at bounding box center [49, 299] width 44 height 10
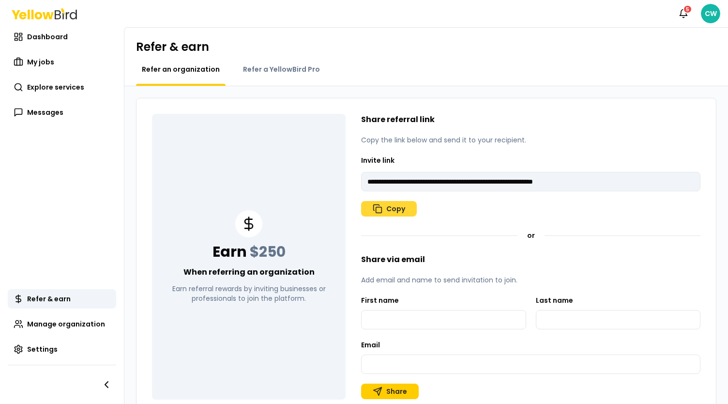
click at [384, 209] on button "Copy" at bounding box center [389, 208] width 56 height 15
